Goal: Task Accomplishment & Management: Manage account settings

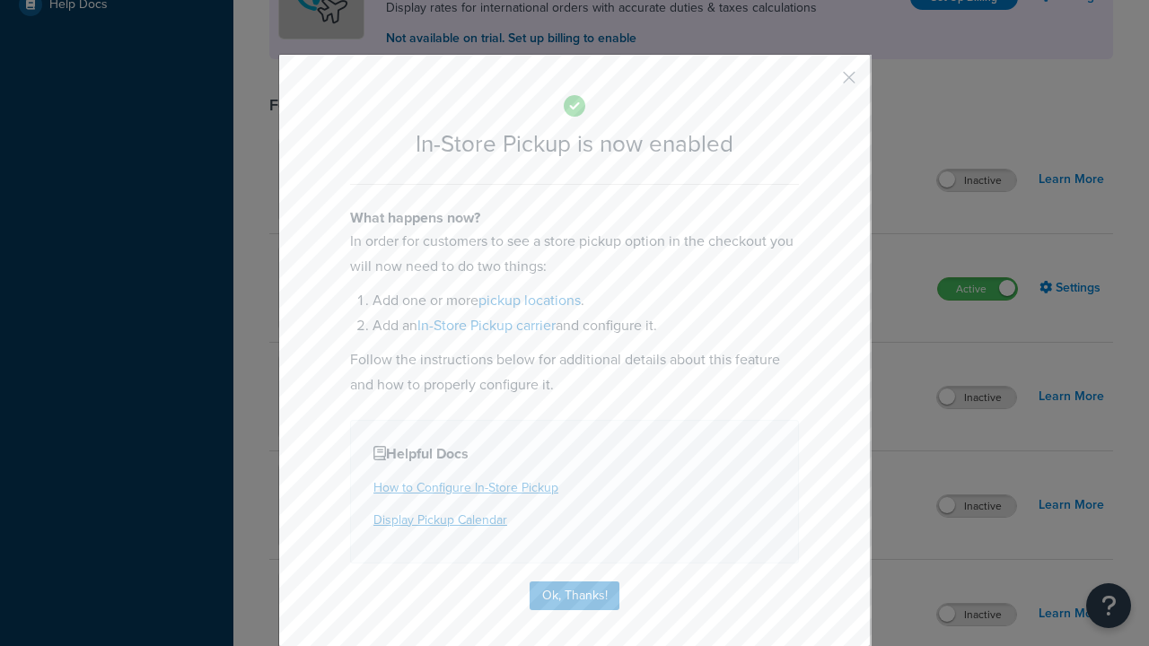
click at [822, 83] on button "button" at bounding box center [822, 84] width 4 height 4
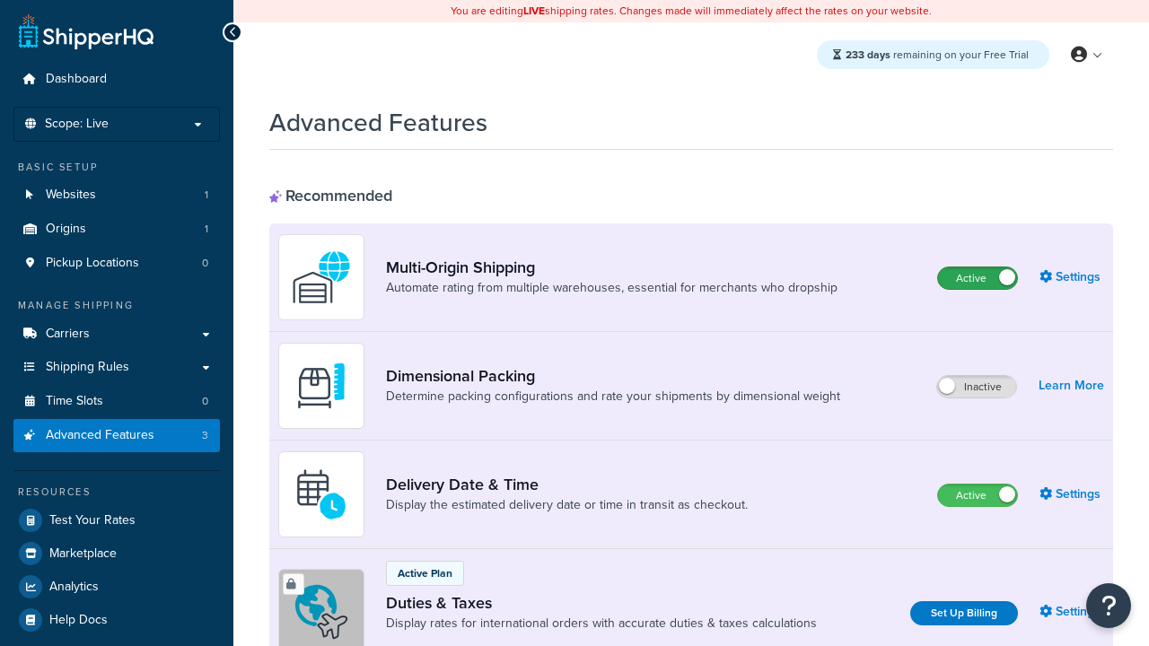
click at [977, 278] on label "Active" at bounding box center [977, 278] width 79 height 22
click at [977, 495] on label "Active" at bounding box center [977, 496] width 79 height 22
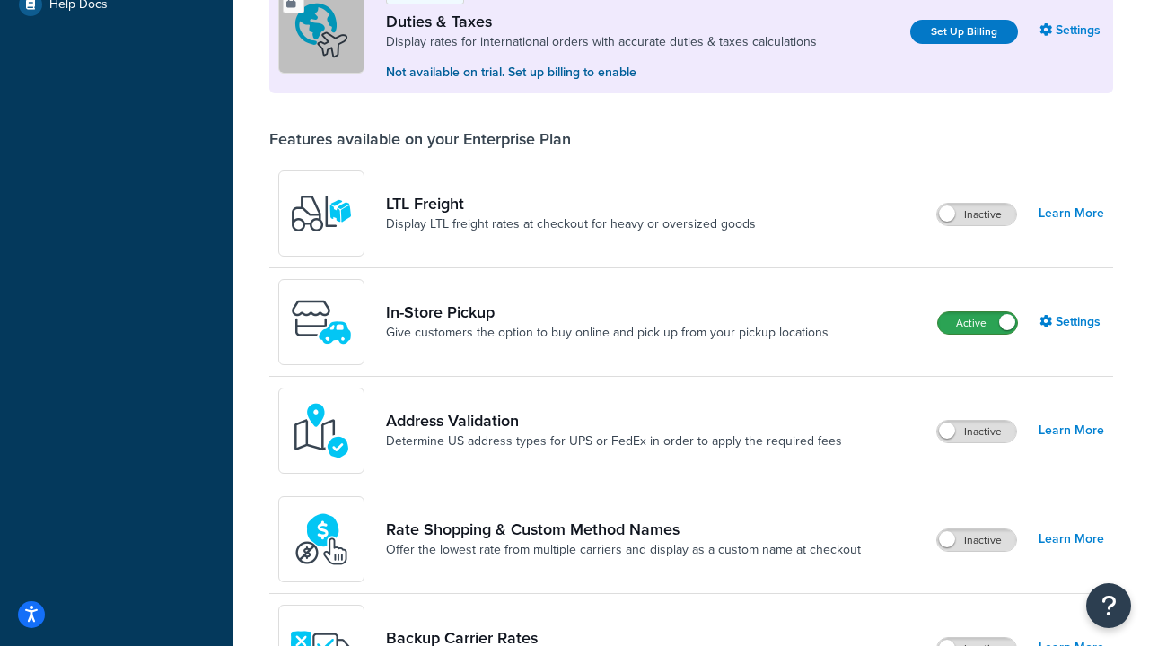
click at [977, 323] on label "Active" at bounding box center [977, 323] width 79 height 22
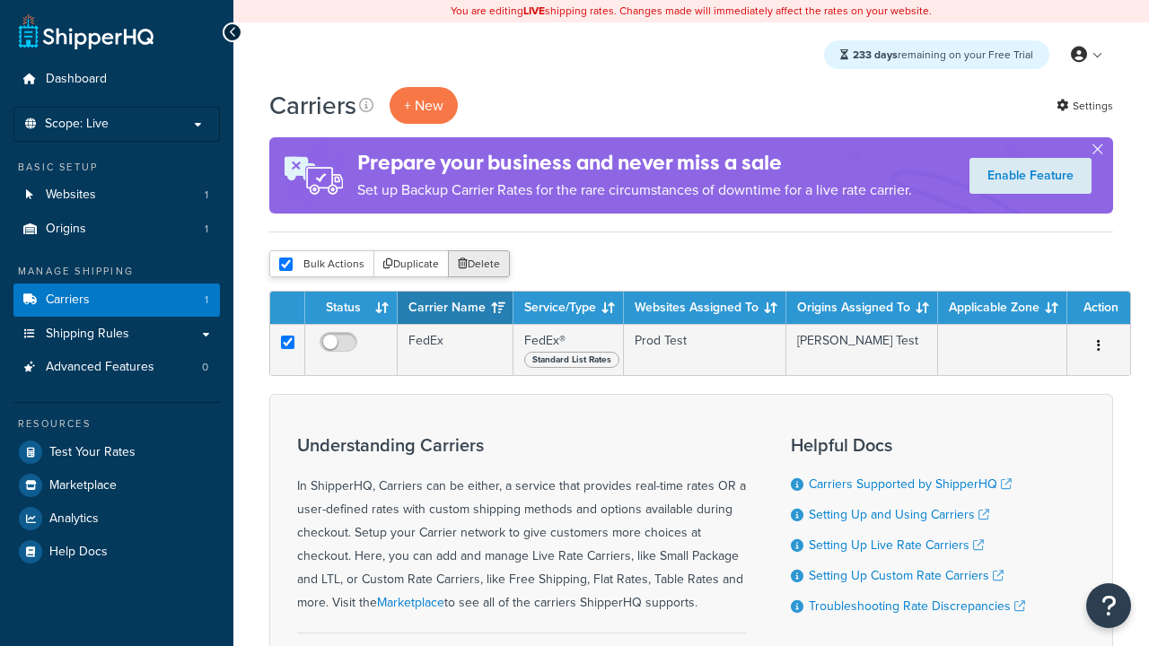
click at [477, 264] on button "Delete" at bounding box center [479, 263] width 62 height 27
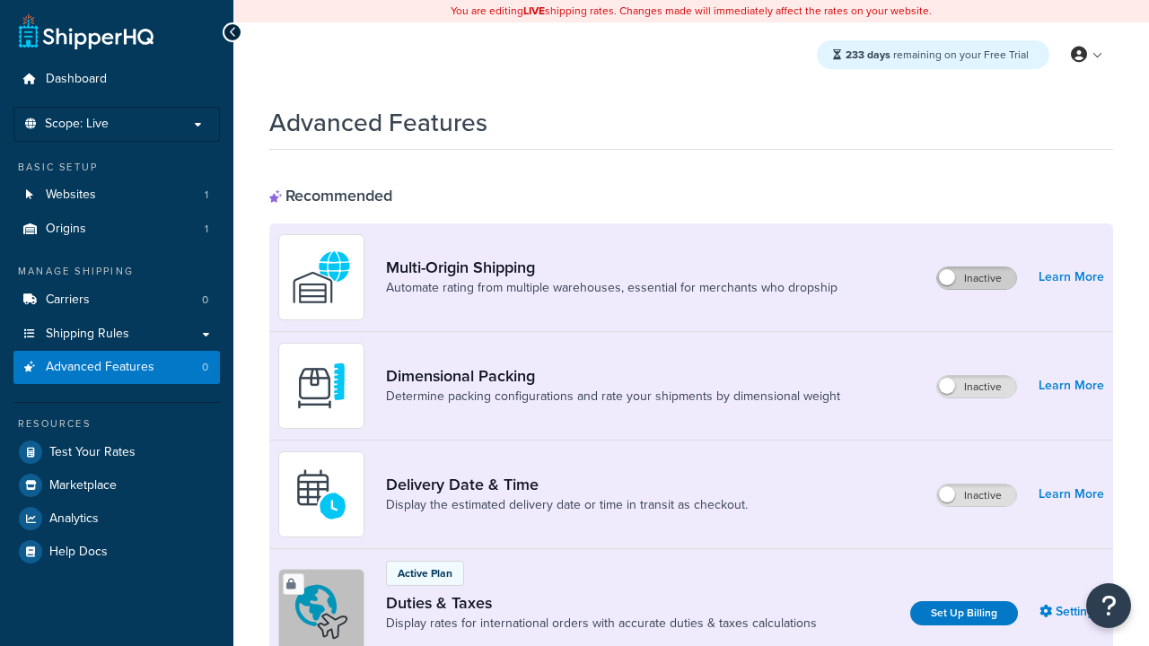
click at [977, 278] on label "Inactive" at bounding box center [976, 278] width 79 height 22
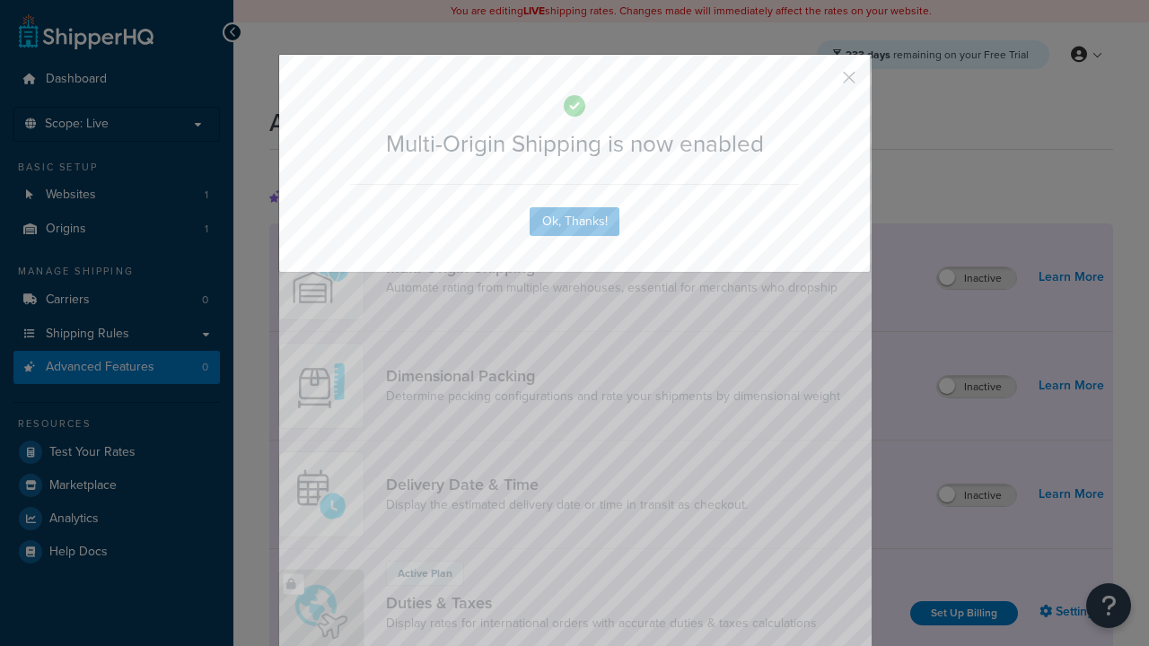
click at [822, 83] on button "button" at bounding box center [822, 84] width 4 height 4
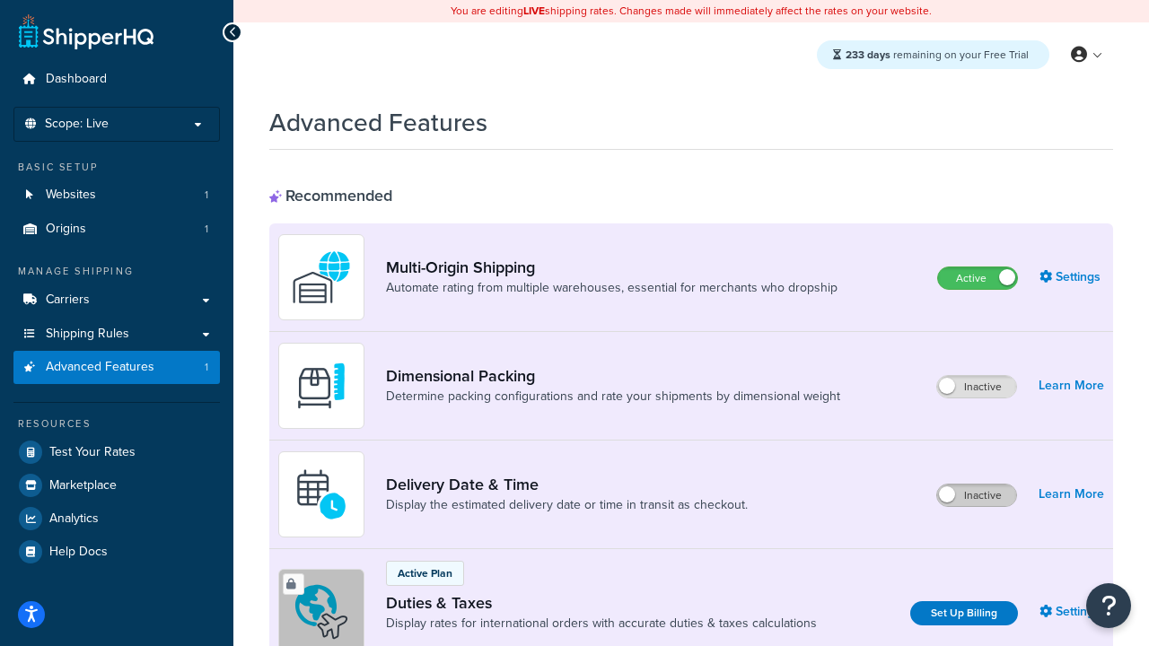
click at [977, 495] on label "Inactive" at bounding box center [976, 496] width 79 height 22
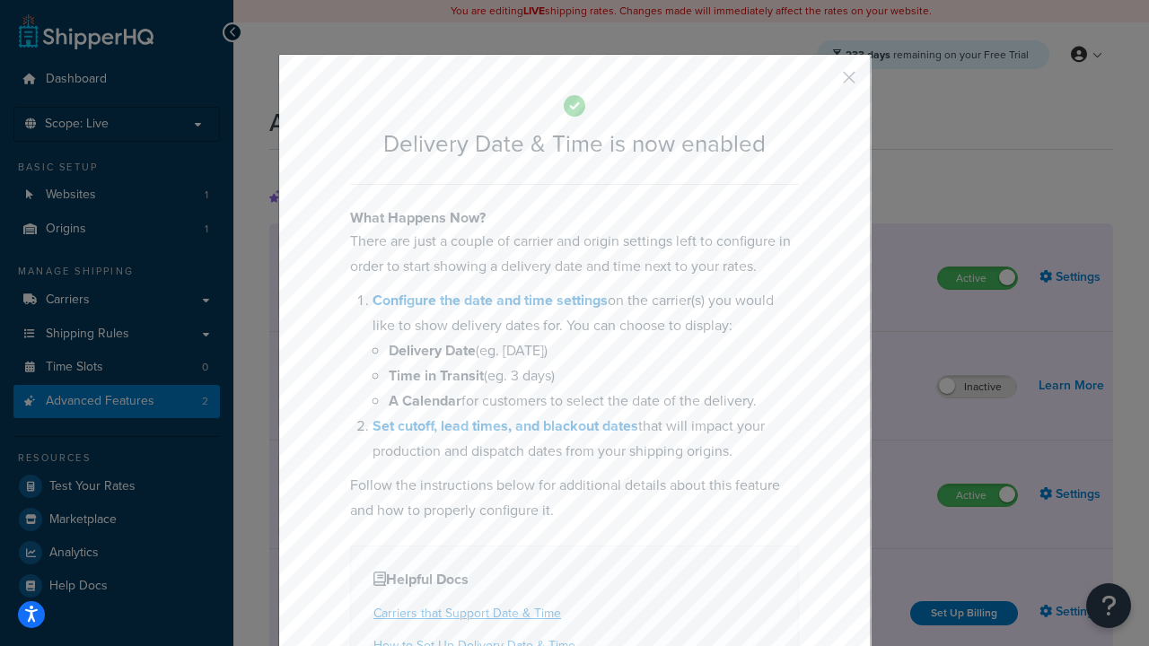
click at [822, 82] on button "button" at bounding box center [822, 84] width 4 height 4
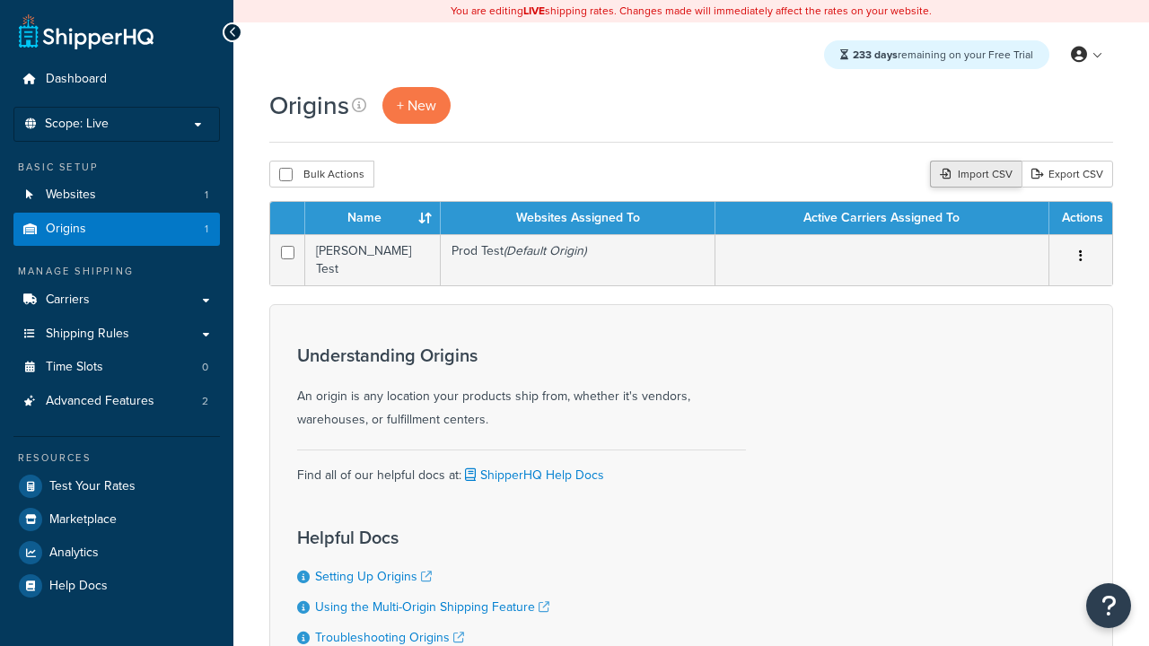
click at [974, 174] on div "Import CSV" at bounding box center [976, 174] width 92 height 27
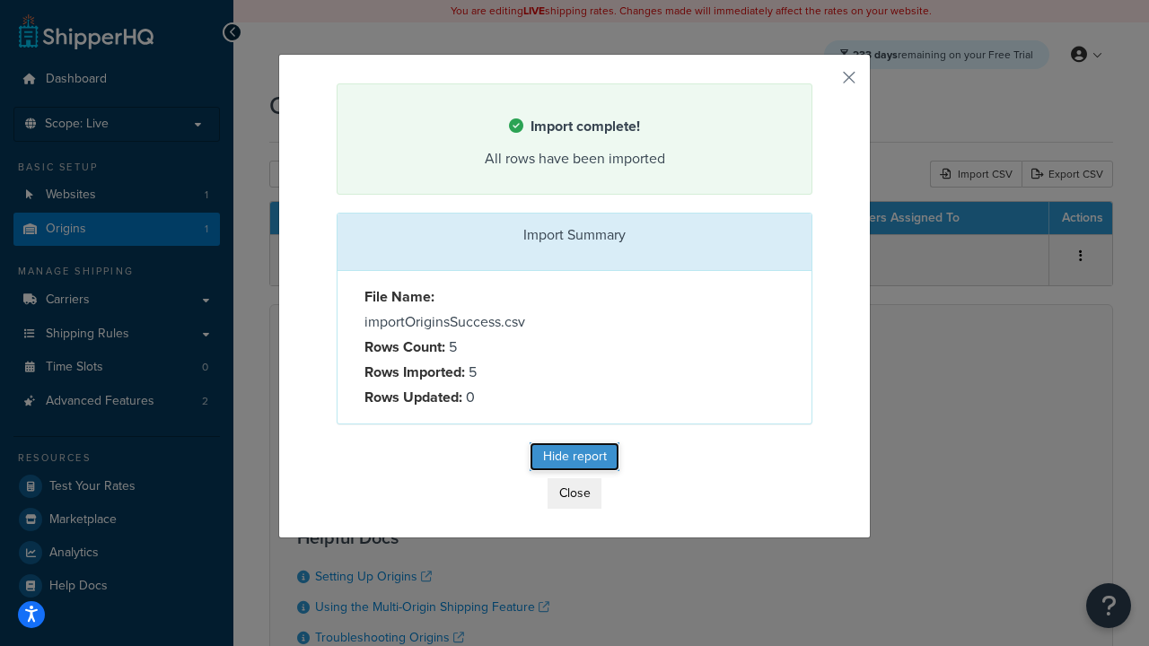
click at [574, 456] on button "Hide report" at bounding box center [574, 456] width 90 height 29
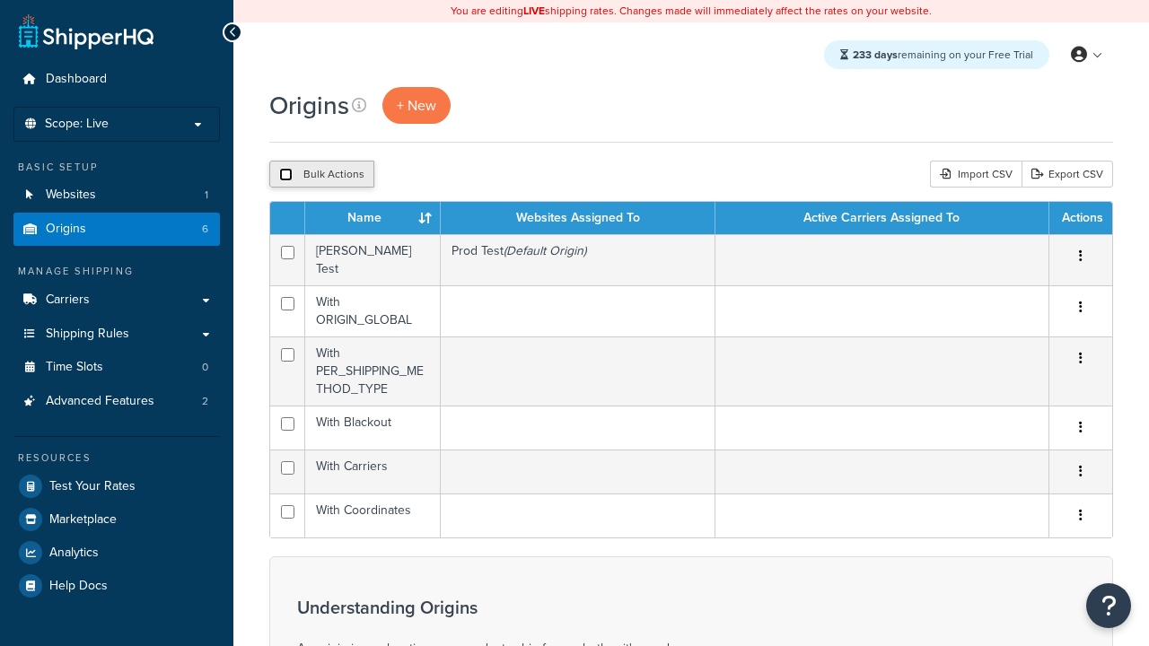
click at [285, 174] on input "checkbox" at bounding box center [285, 174] width 13 height 13
checkbox input "true"
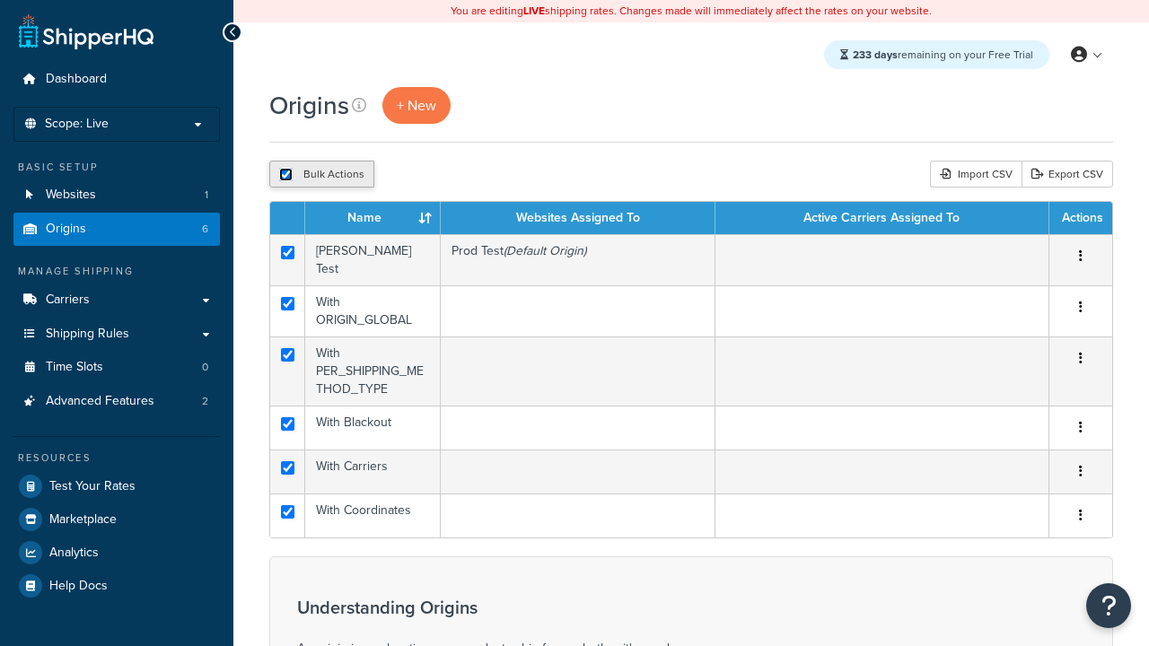
checkbox input "true"
click at [408, 174] on button "Duplicate" at bounding box center [410, 174] width 75 height 27
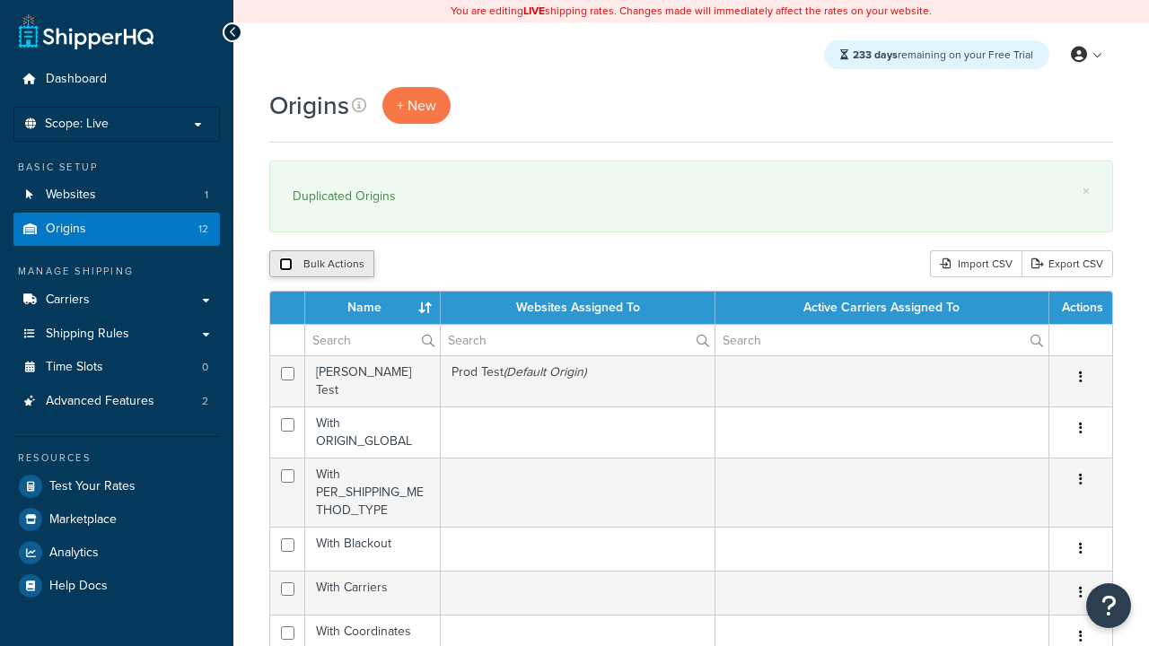
click at [285, 264] on input "checkbox" at bounding box center [285, 264] width 13 height 13
checkbox input "true"
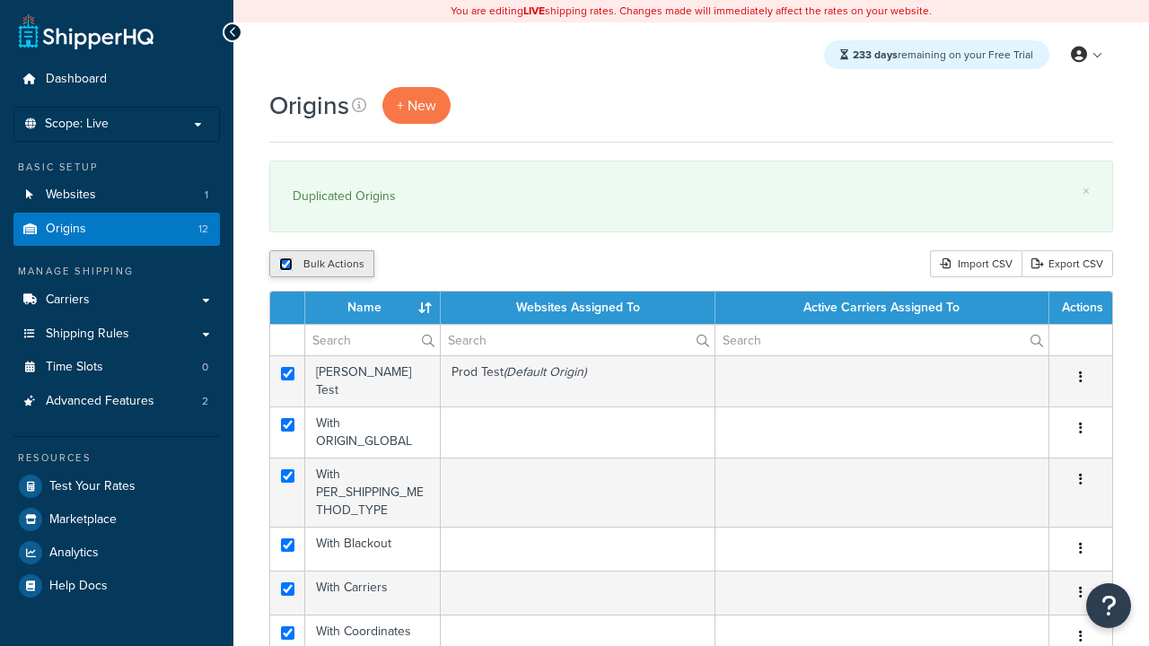
checkbox input "true"
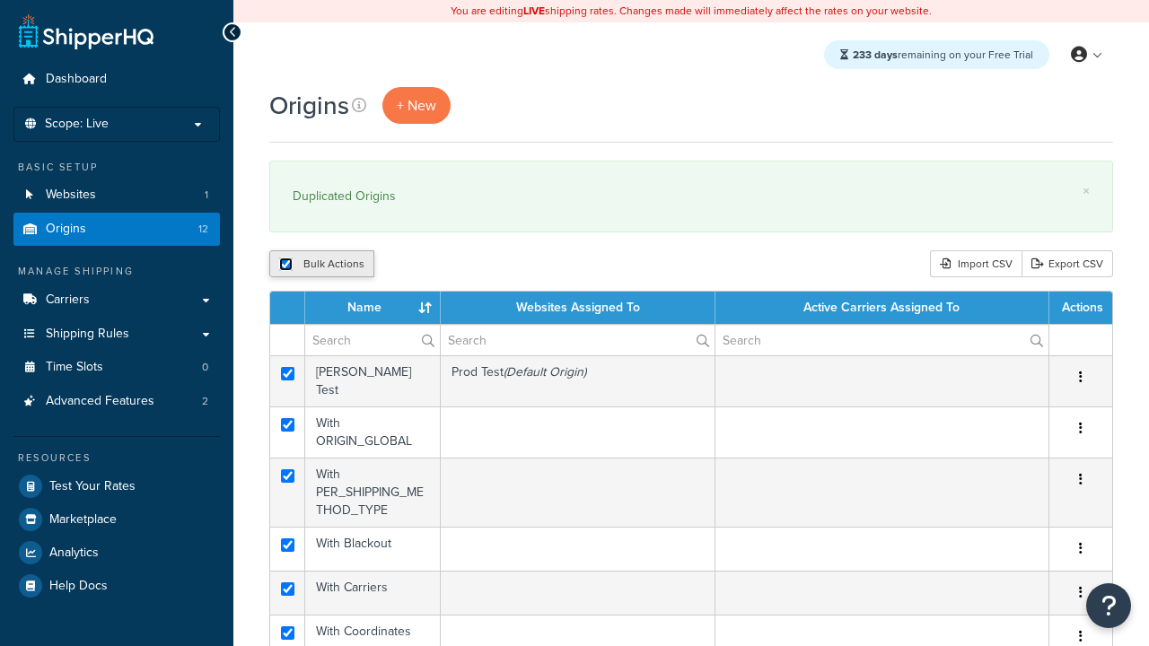
checkbox input "true"
click at [285, 264] on input "checkbox" at bounding box center [285, 264] width 13 height 13
checkbox input "false"
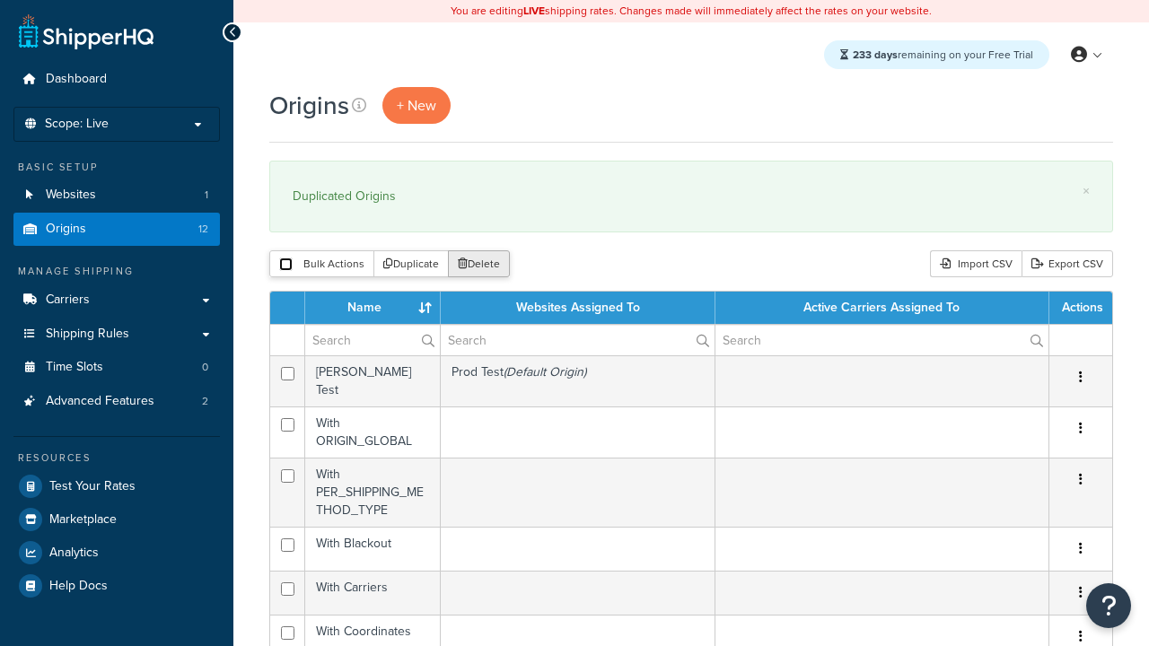
checkbox input "false"
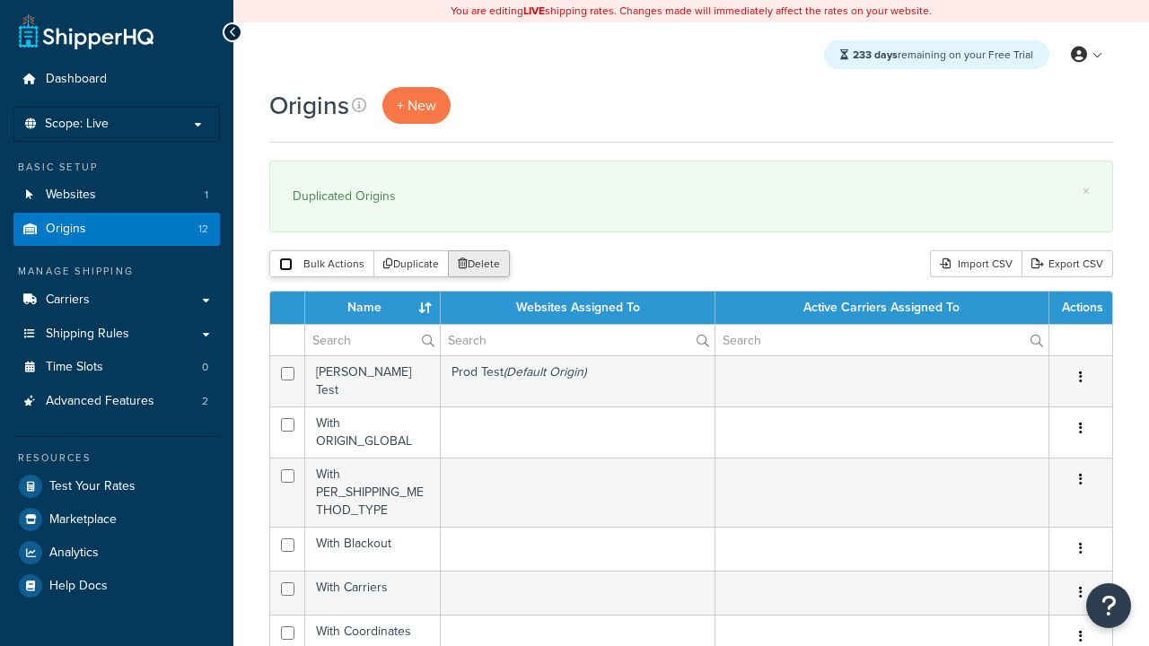
checkbox input "false"
click at [285, 264] on input "checkbox" at bounding box center [285, 264] width 13 height 13
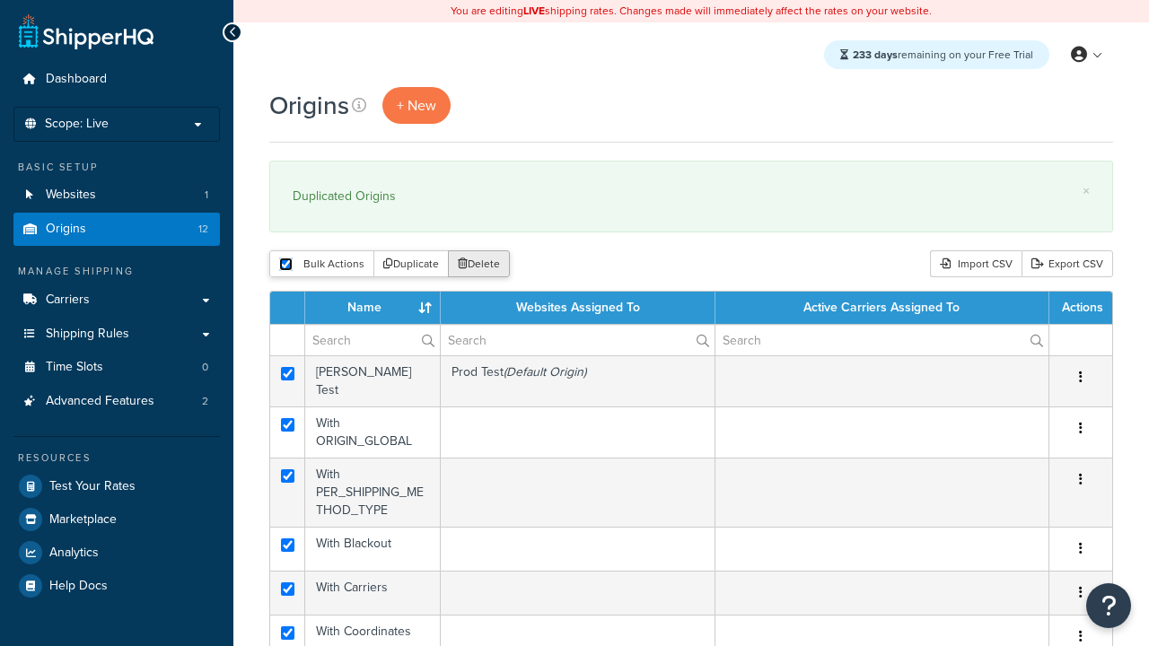
checkbox input "true"
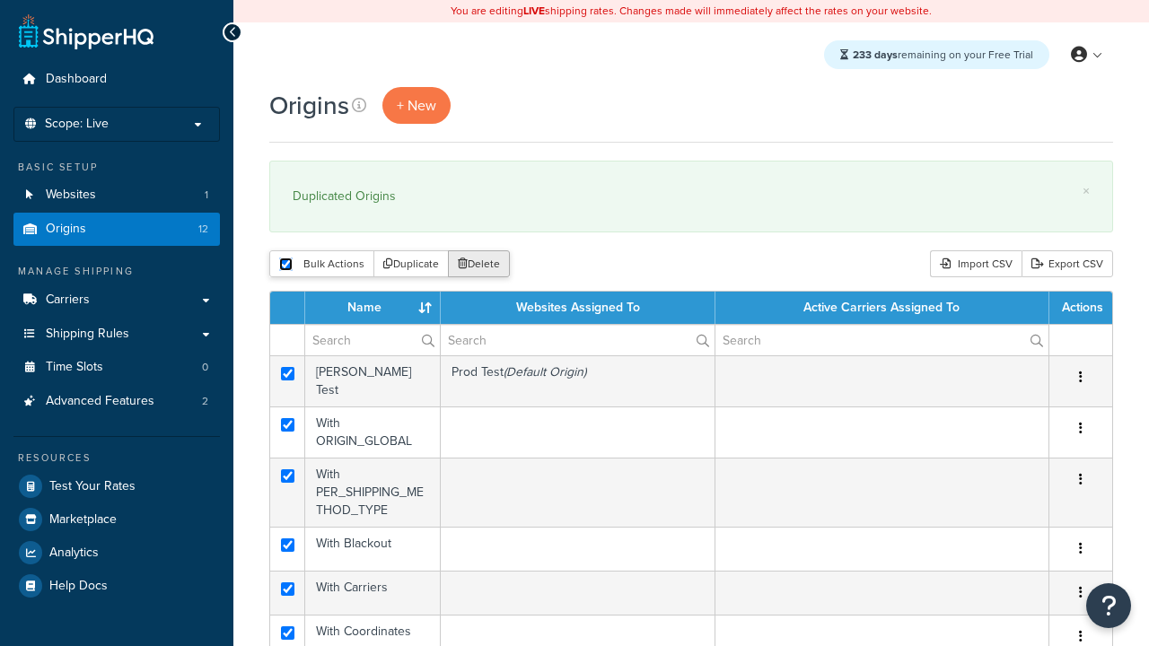
checkbox input "true"
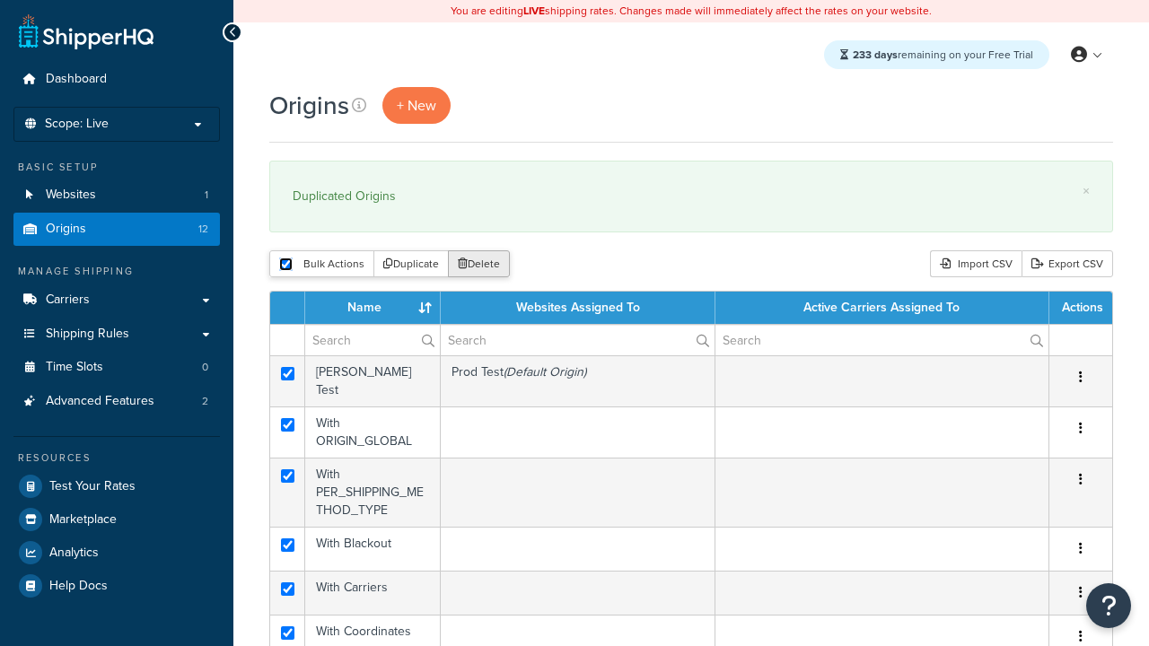
checkbox input "true"
click at [477, 264] on button "Delete" at bounding box center [479, 263] width 62 height 27
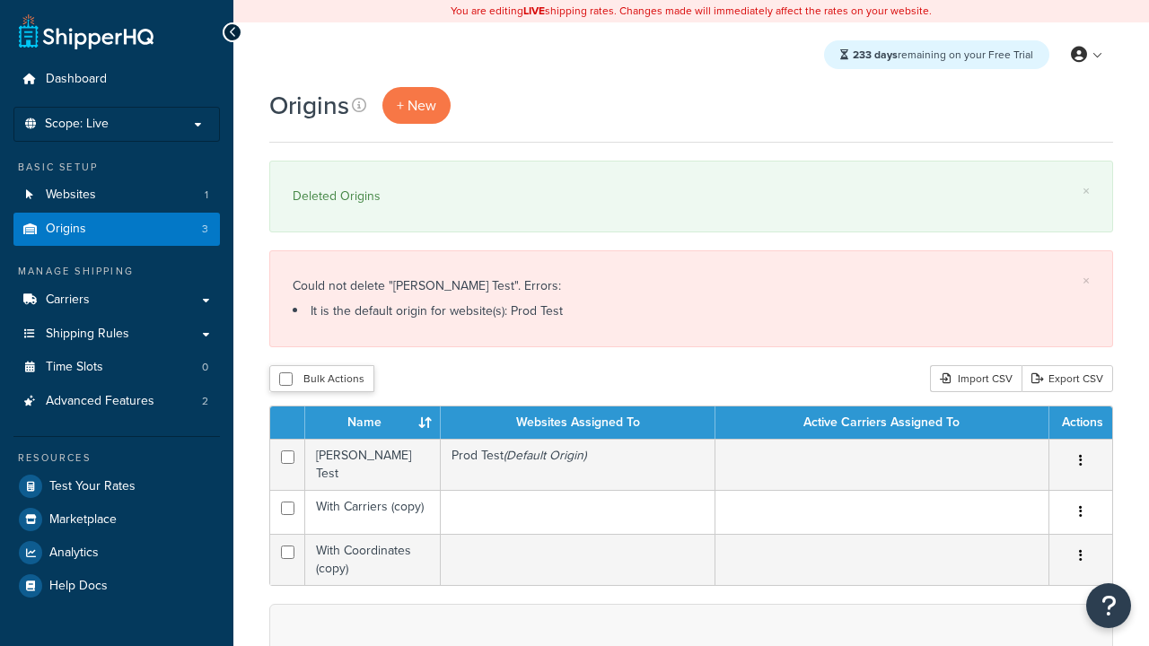
click at [287, 502] on input "checkbox" at bounding box center [287, 508] width 13 height 13
checkbox input "true"
click at [287, 546] on input "checkbox" at bounding box center [287, 552] width 13 height 13
checkbox input "true"
click at [0, 0] on button "Delete" at bounding box center [0, 0] width 0 height 0
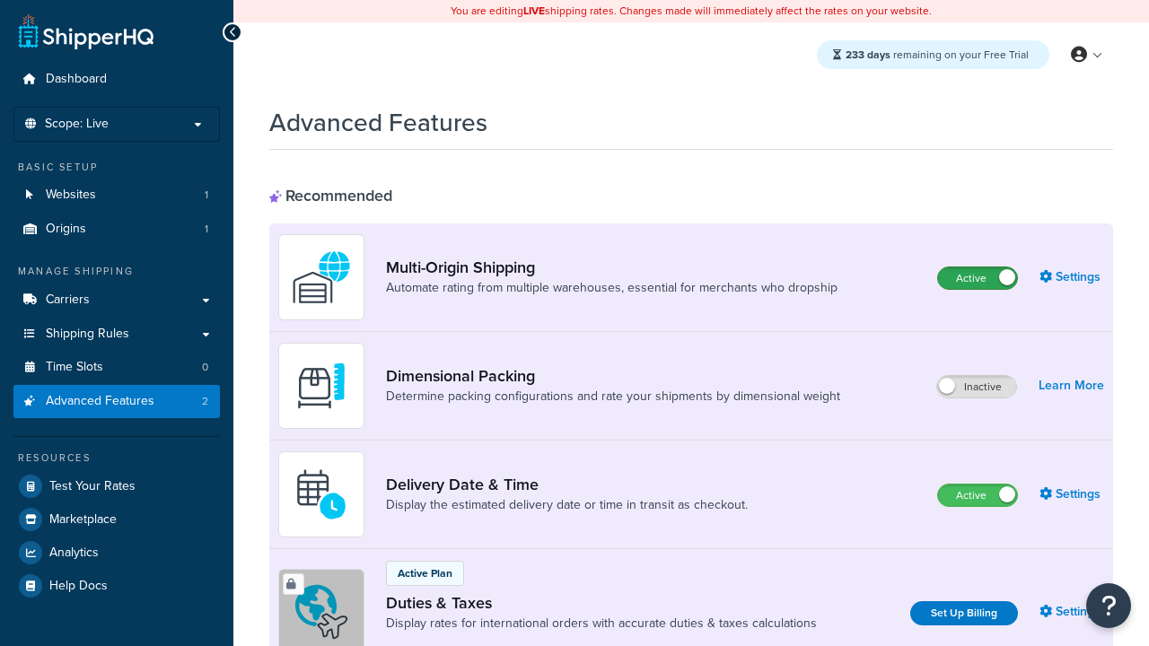
click at [977, 278] on label "Active" at bounding box center [977, 278] width 79 height 22
click at [977, 495] on label "Active" at bounding box center [977, 496] width 79 height 22
